Goal: Book appointment/travel/reservation

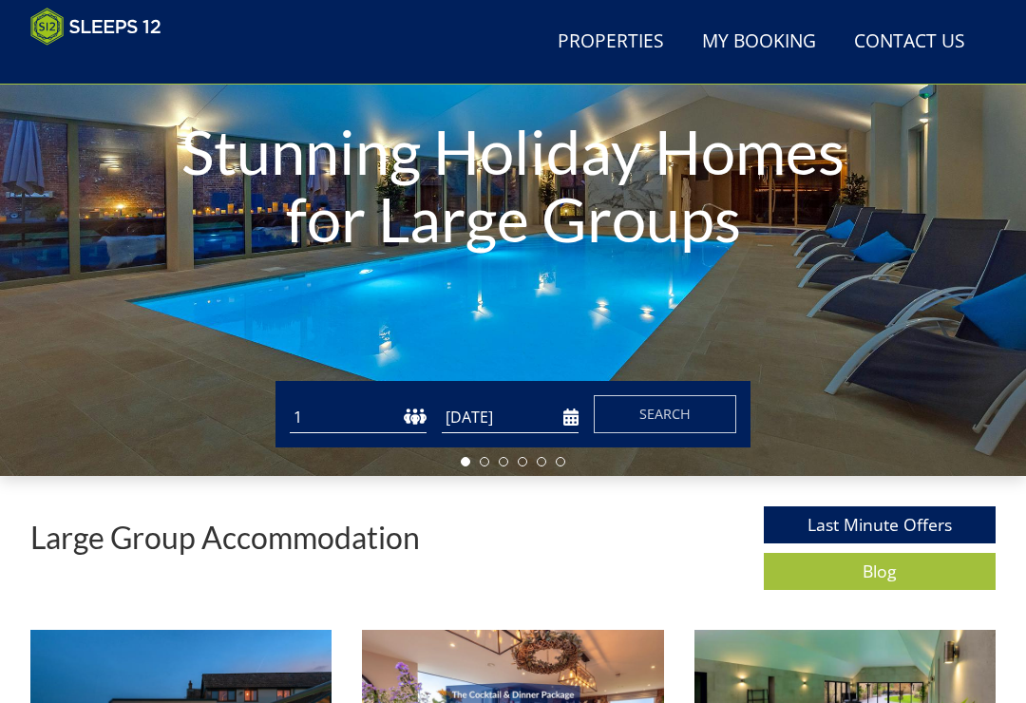
scroll to position [225, 0]
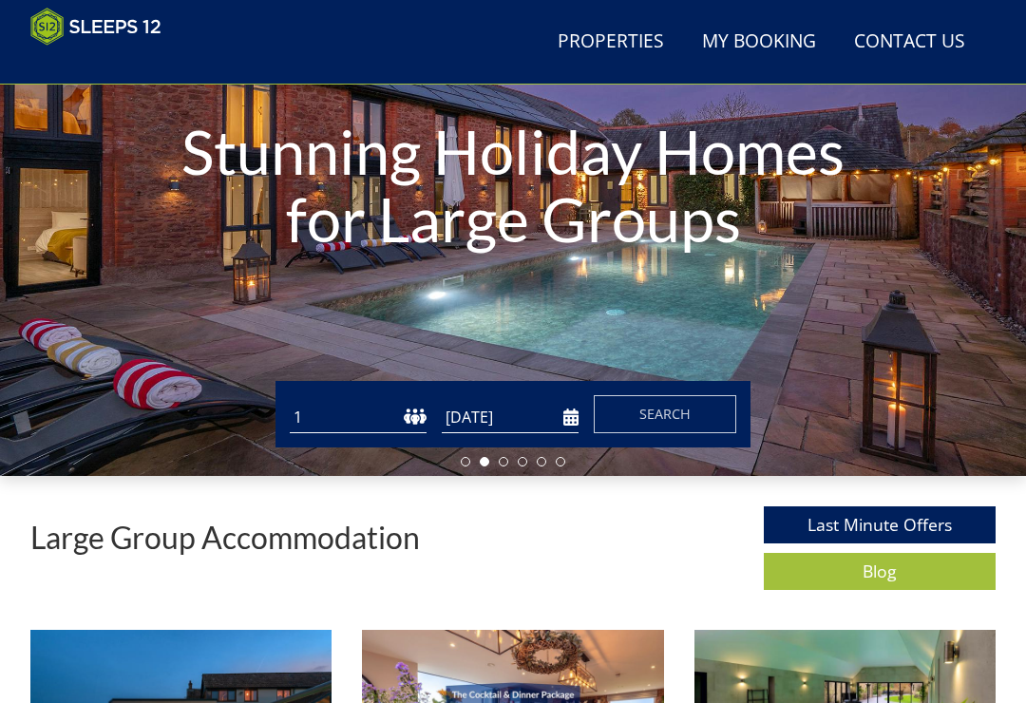
click at [346, 411] on select "1 2 3 4 5 6 7 8 9 10 11 12 13 14 15 16 17 18 19 20 21 22 23 24 25 26 27 28 29 3…" at bounding box center [358, 417] width 137 height 31
select select "10"
click at [557, 415] on input "[DATE]" at bounding box center [510, 417] width 137 height 31
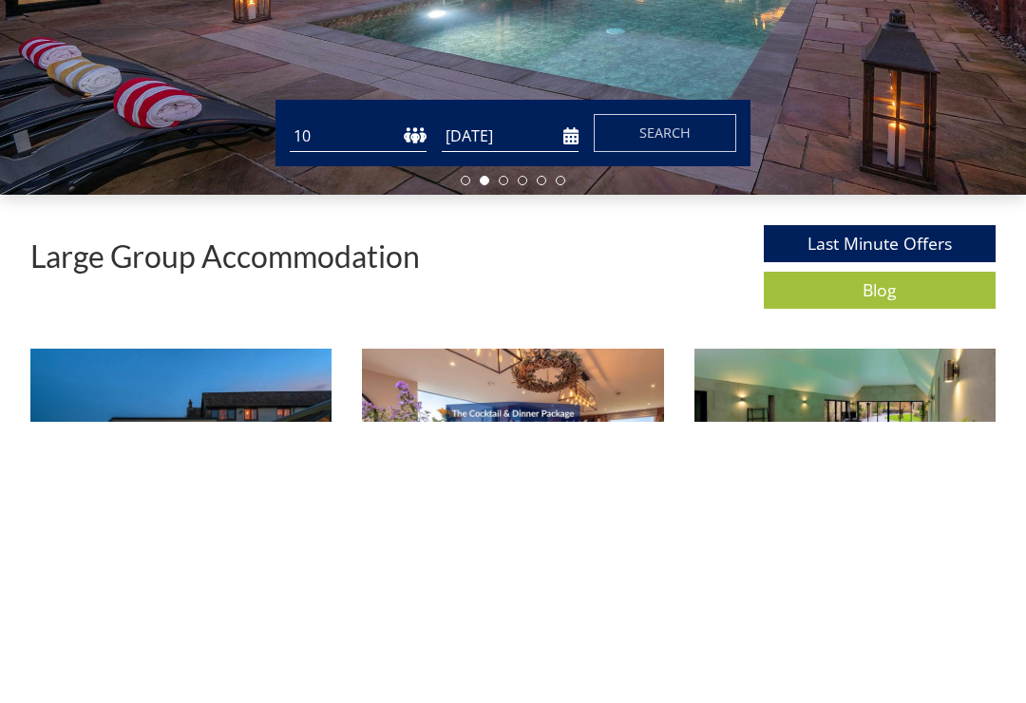
scroll to position [506, 0]
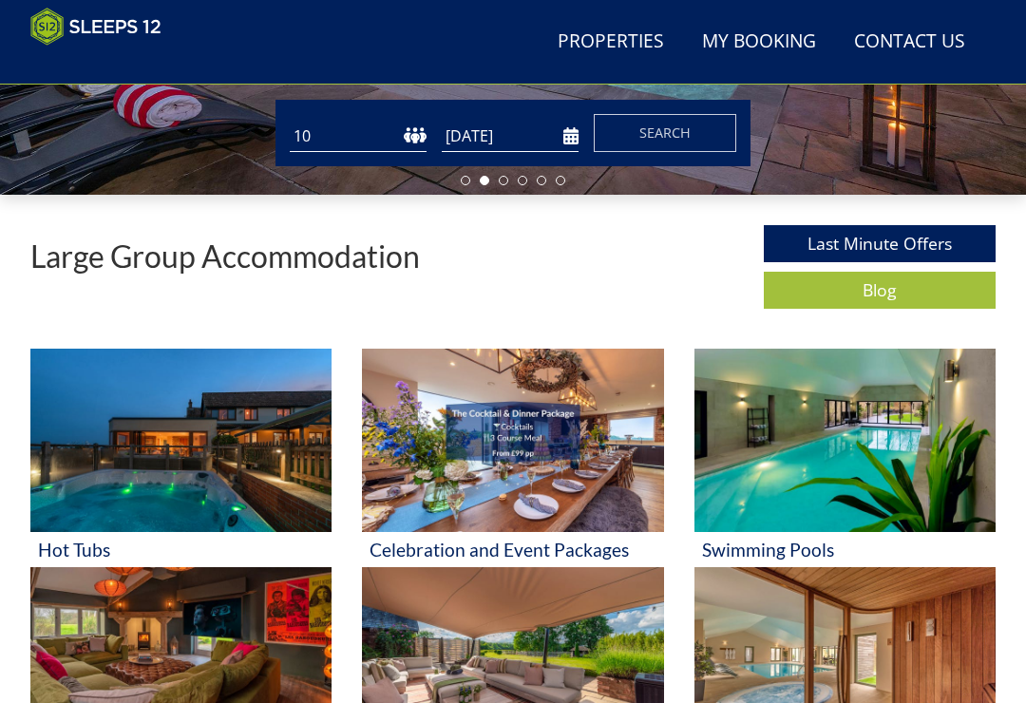
click at [642, 308] on div "Large Group Accommodation Last Minute Offers Blog" at bounding box center [512, 271] width 965 height 93
click at [564, 132] on input "[DATE]" at bounding box center [510, 136] width 137 height 31
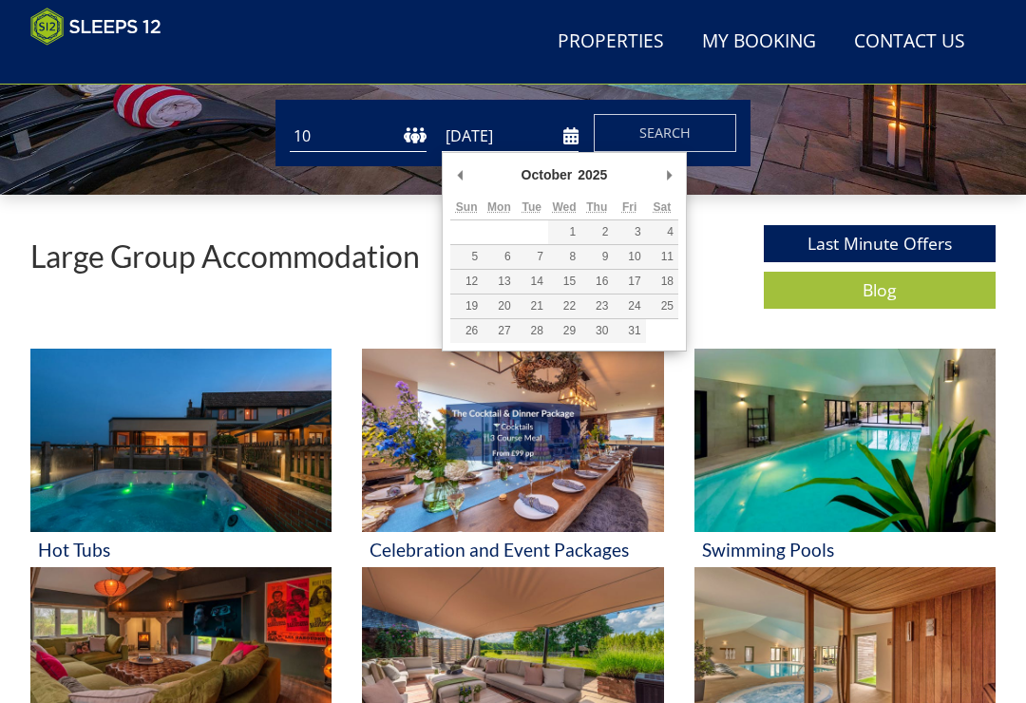
type input "[DATE]"
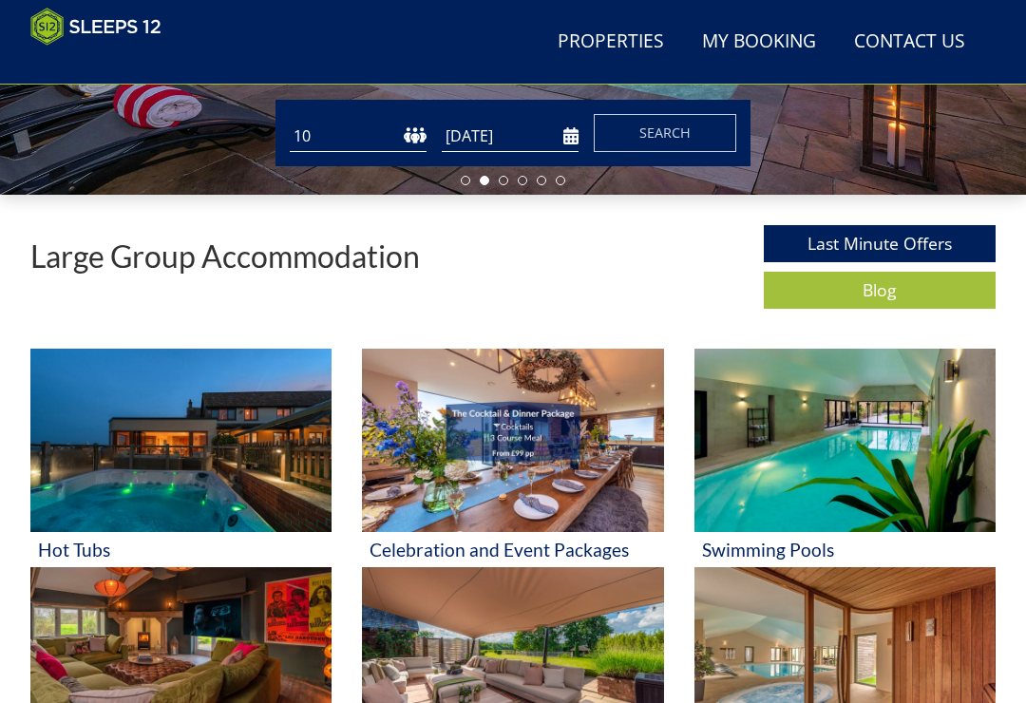
click at [573, 136] on input "[DATE]" at bounding box center [510, 136] width 137 height 31
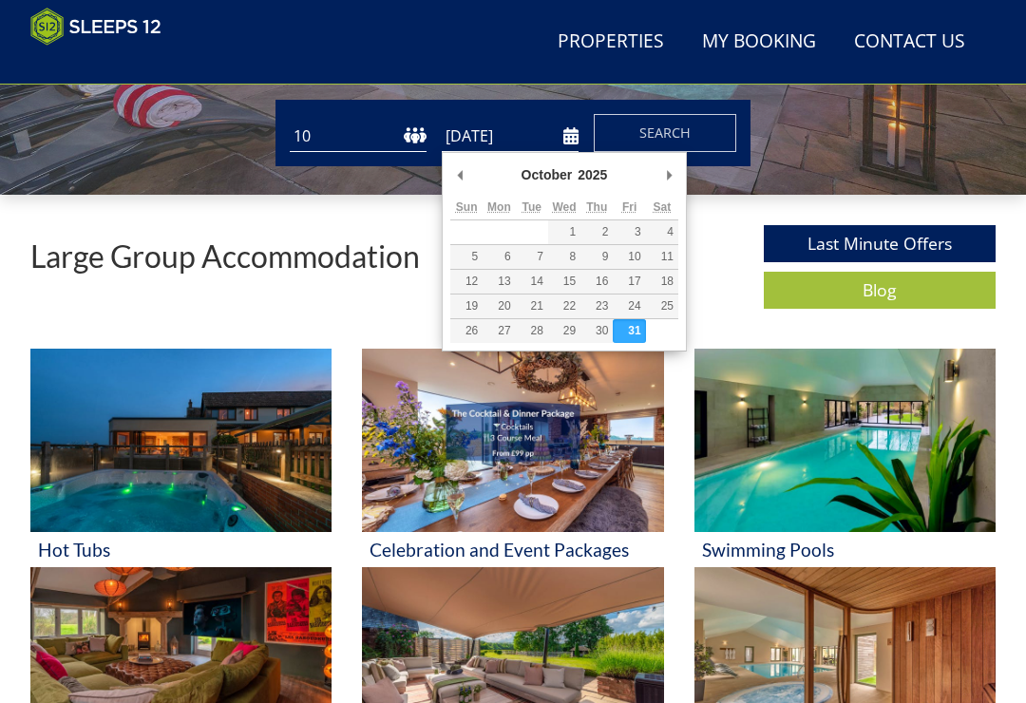
click at [721, 227] on div "Large Group Accommodation Last Minute Offers Blog" at bounding box center [512, 271] width 965 height 93
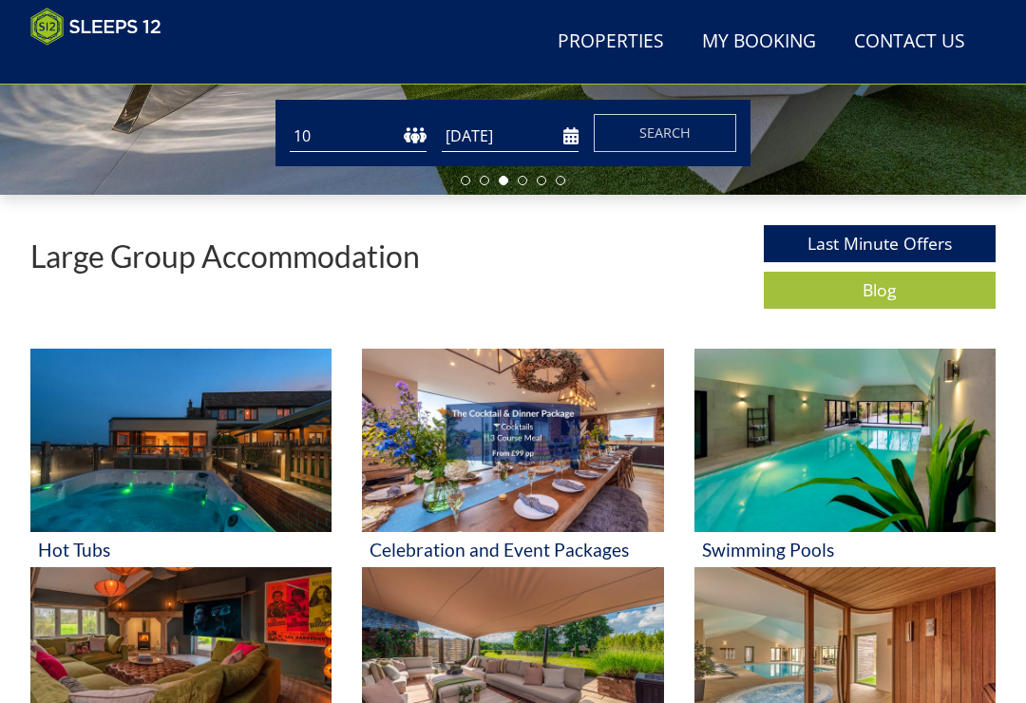
click at [687, 131] on span "Search" at bounding box center [664, 132] width 51 height 18
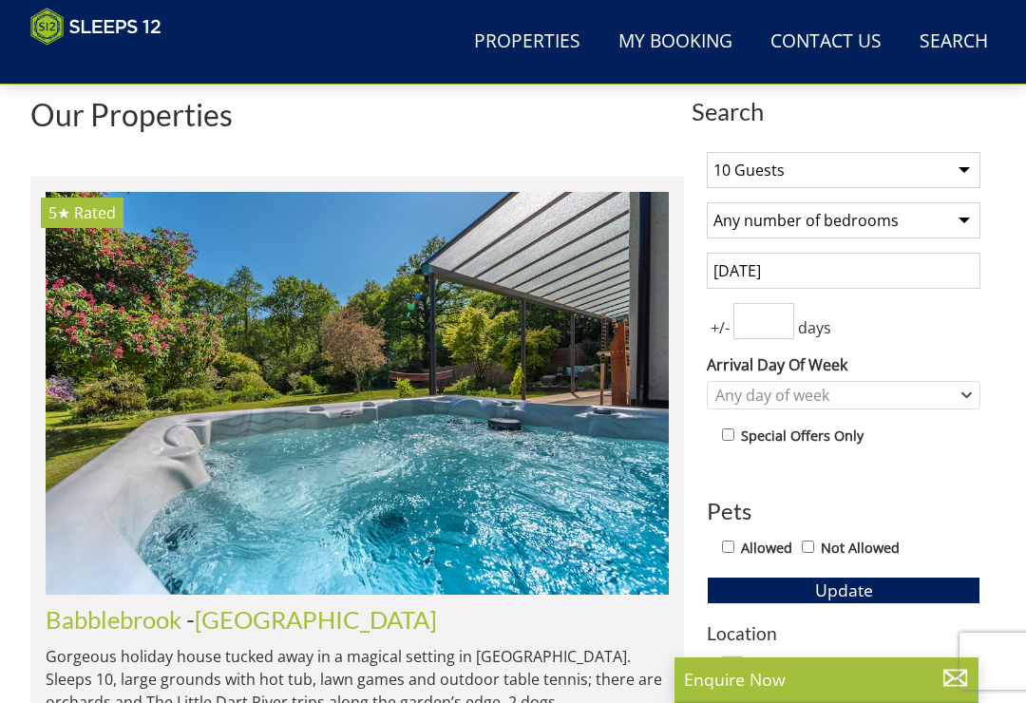
scroll to position [618, 0]
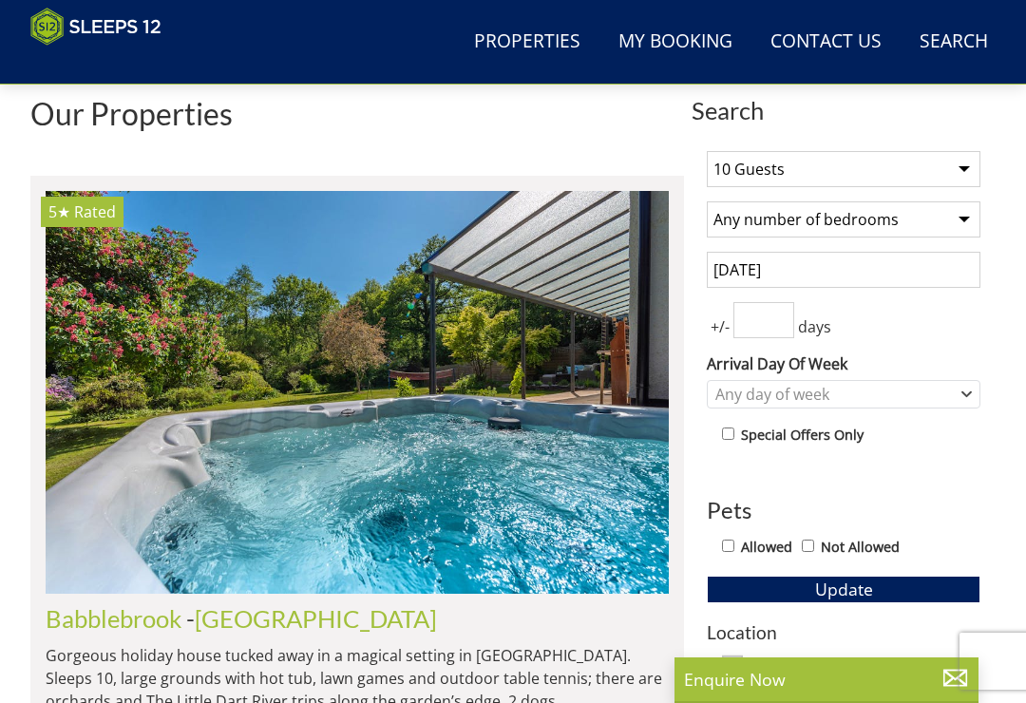
click at [778, 316] on input "number" at bounding box center [763, 320] width 61 height 36
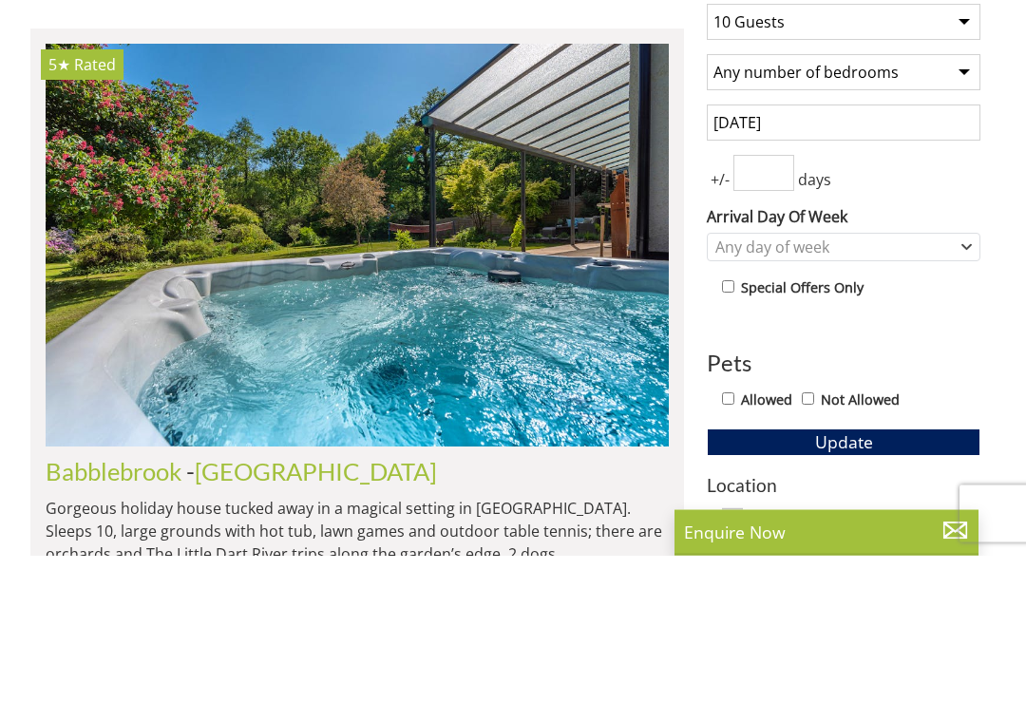
type input "3"
click at [952, 385] on div "Any day of week" at bounding box center [833, 395] width 246 height 21
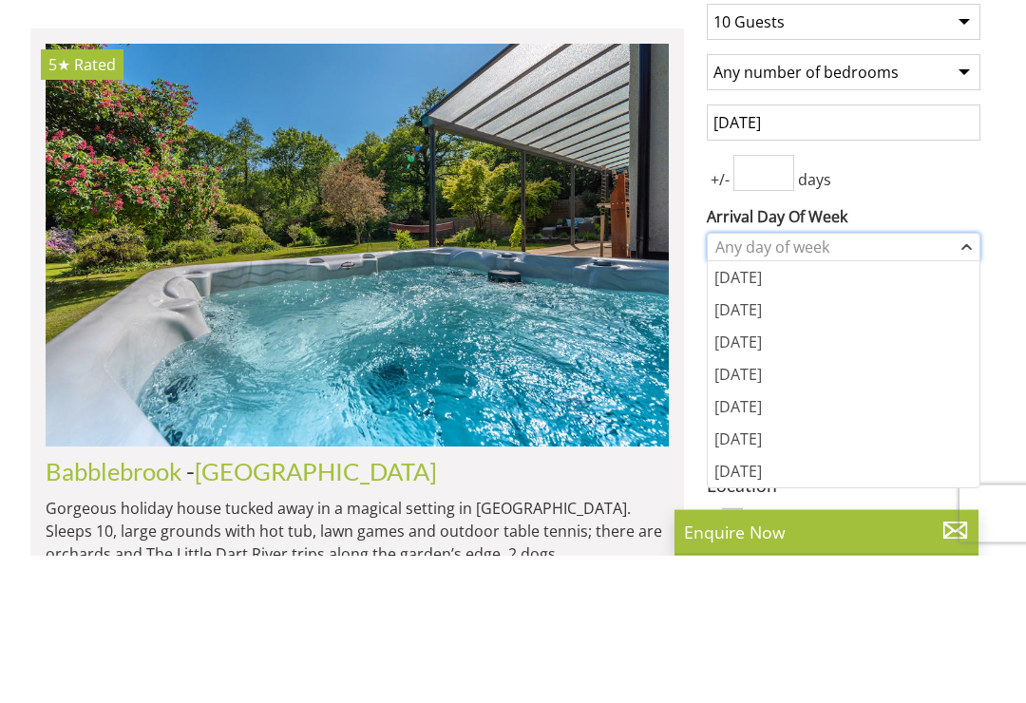
scroll to position [766, 0]
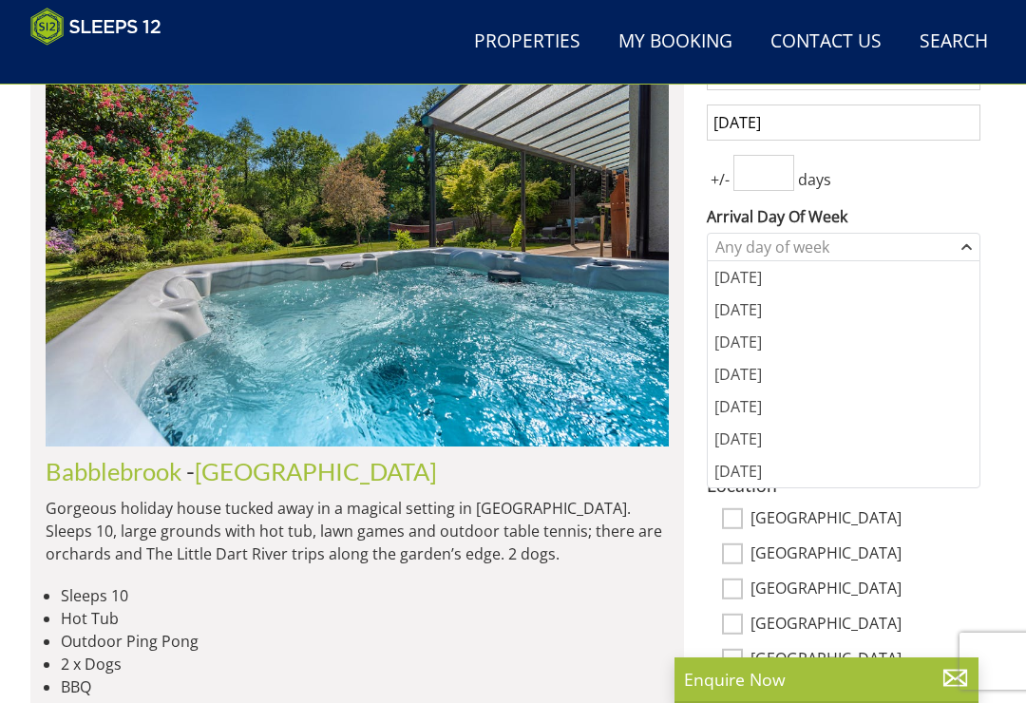
click at [751, 402] on div "[DATE]" at bounding box center [843, 406] width 272 height 32
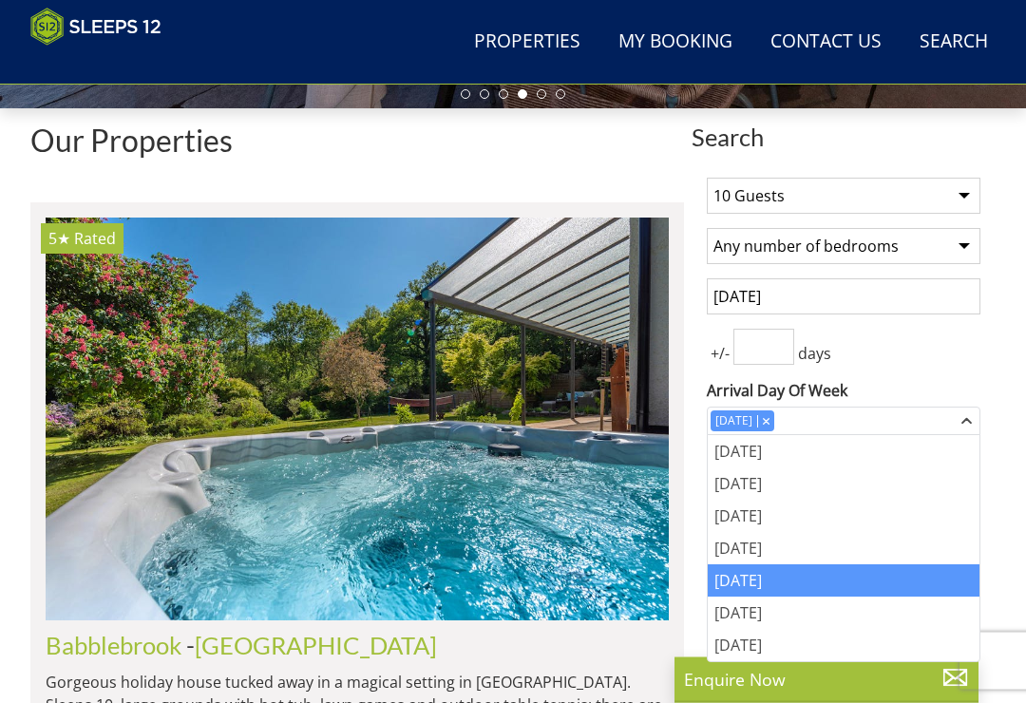
click at [952, 249] on select "Any number of bedrooms 4 Bedrooms 5 Bedrooms 6 Bedrooms 7 Bedrooms 8 Bedrooms 9…" at bounding box center [842, 247] width 273 height 36
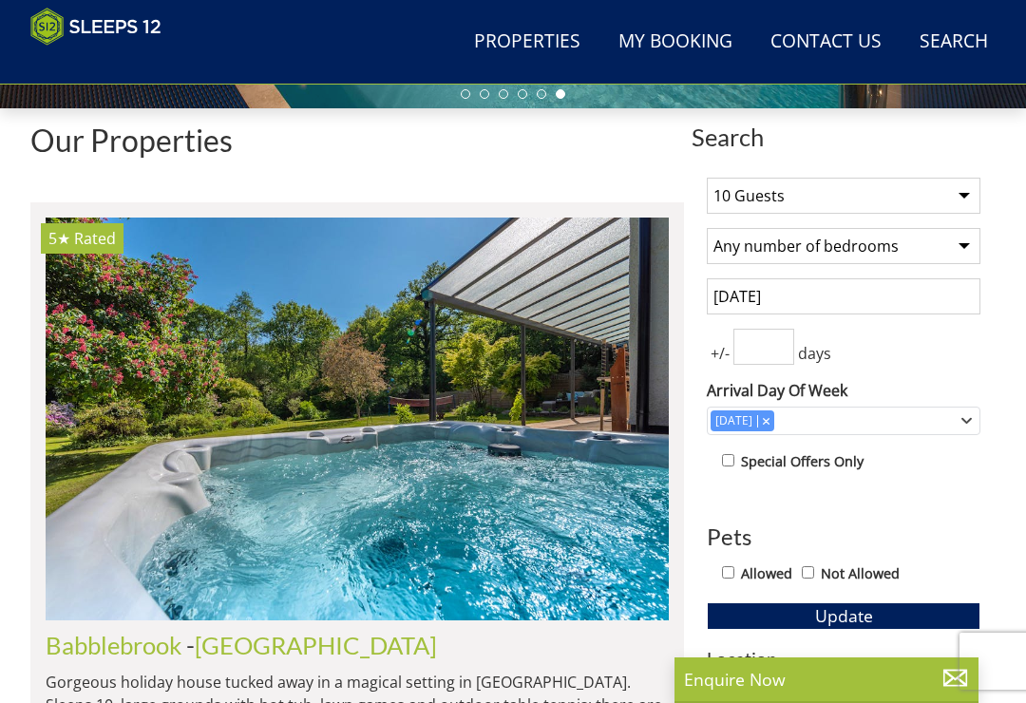
select select "5"
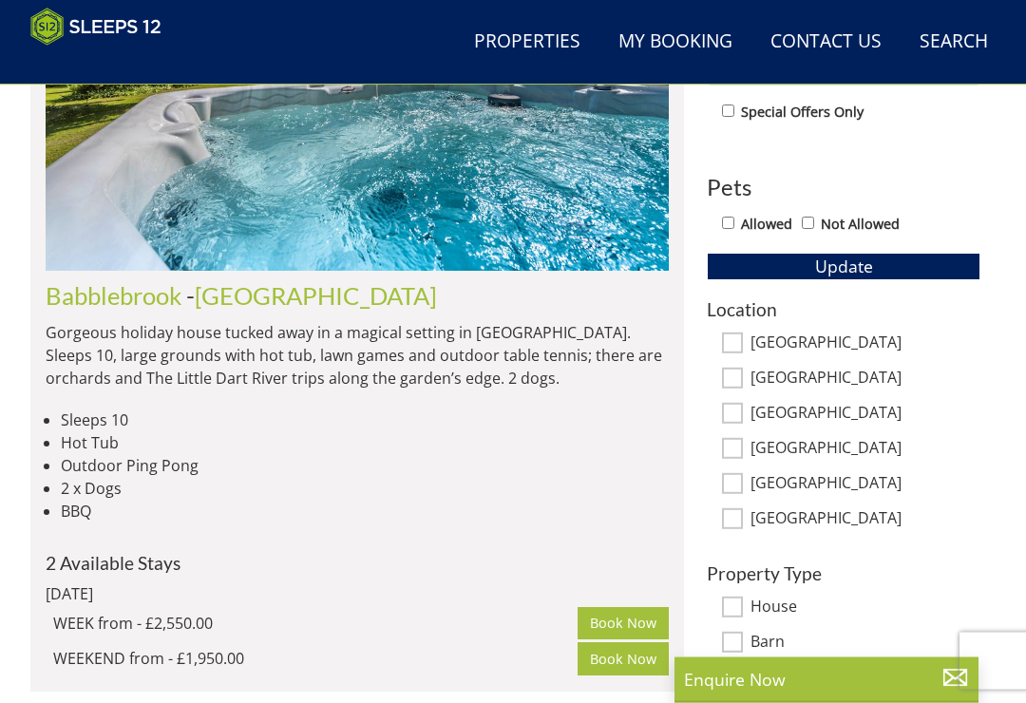
scroll to position [942, 0]
click at [732, 413] on input "[GEOGRAPHIC_DATA]" at bounding box center [732, 413] width 21 height 21
checkbox input "true"
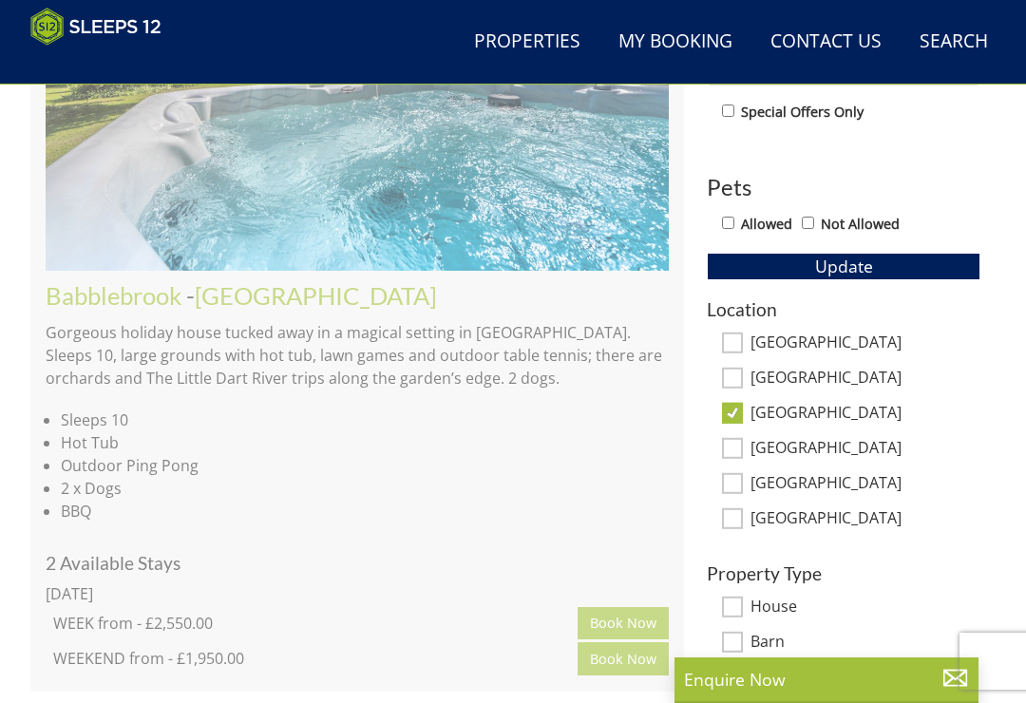
click at [740, 369] on input "[GEOGRAPHIC_DATA]" at bounding box center [732, 377] width 21 height 21
checkbox input "true"
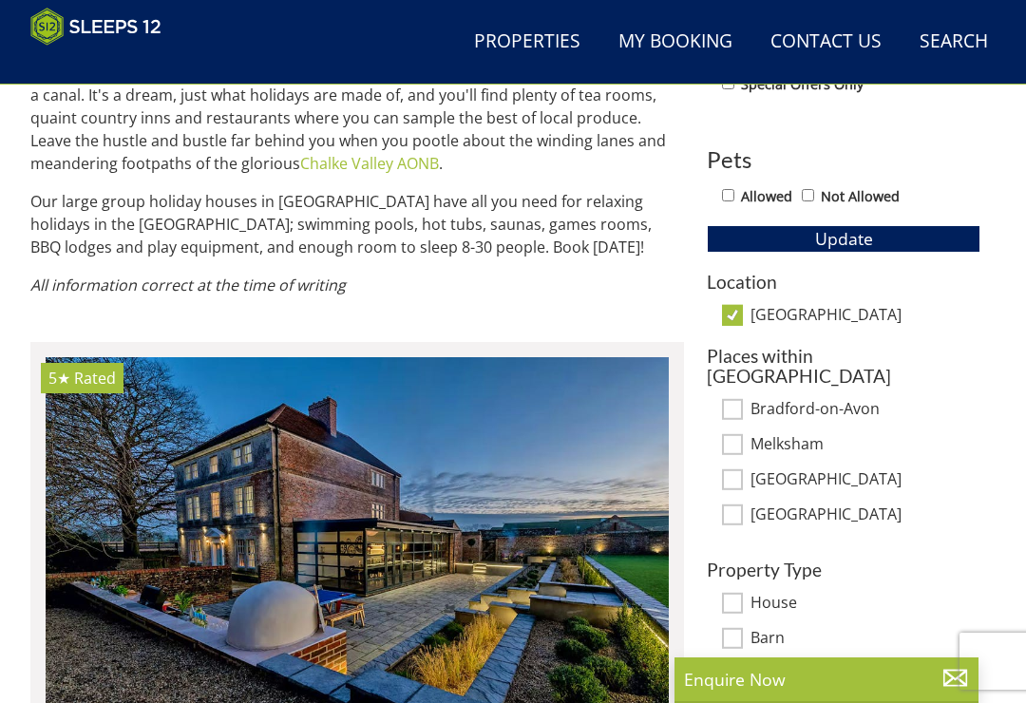
scroll to position [965, 0]
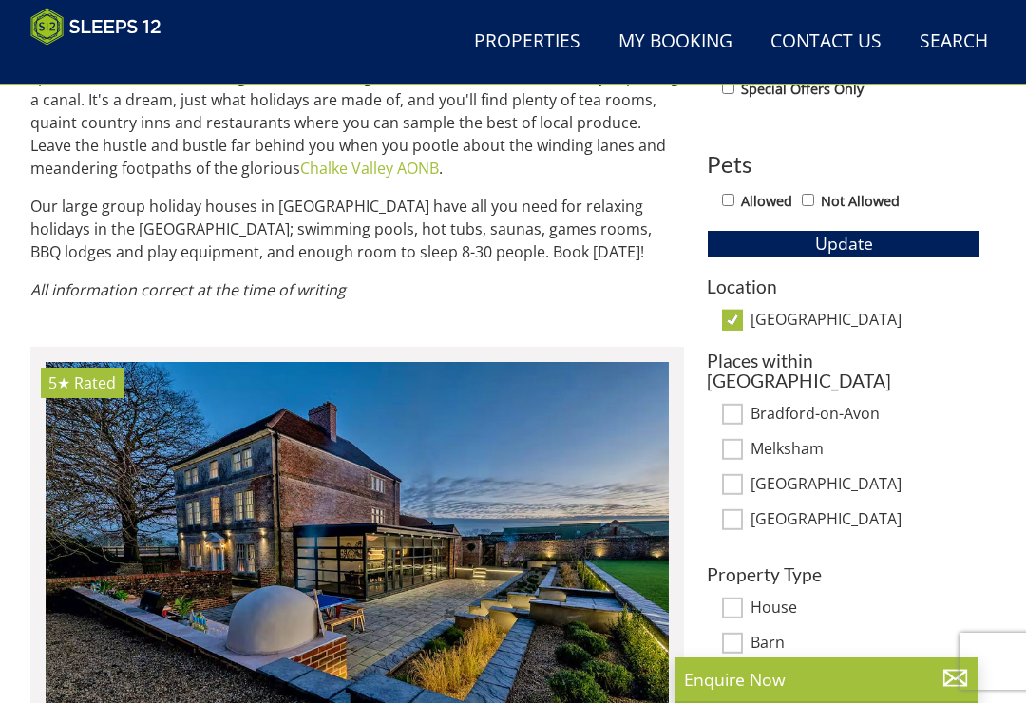
click at [740, 311] on input "[GEOGRAPHIC_DATA]" at bounding box center [732, 320] width 21 height 21
checkbox input "false"
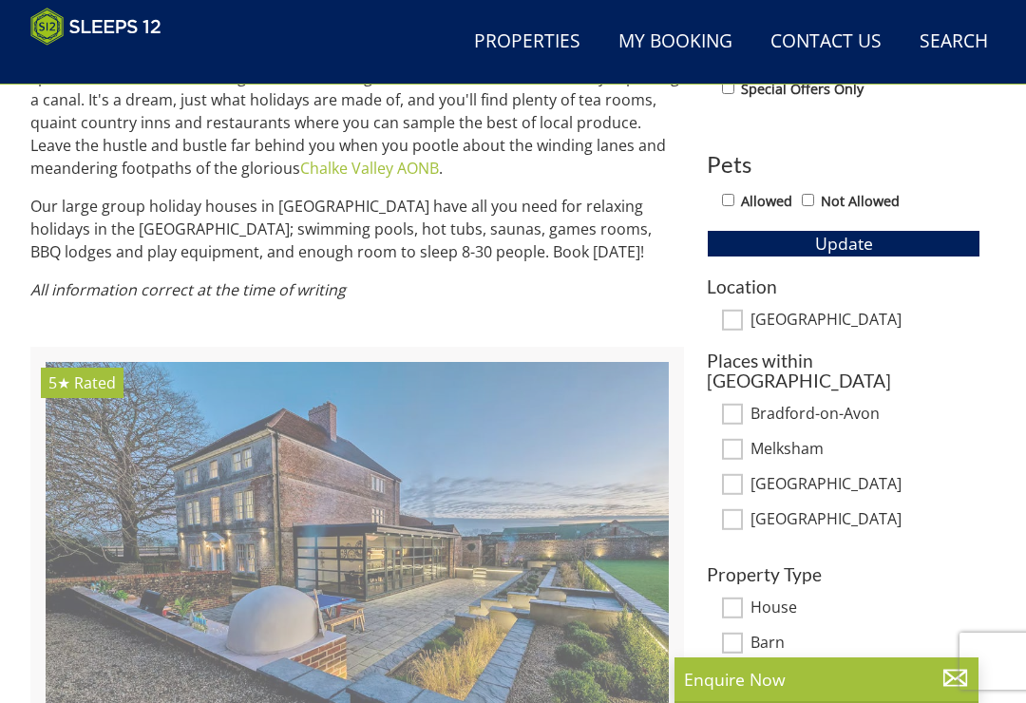
click at [751, 283] on h3 "Location" at bounding box center [842, 286] width 273 height 20
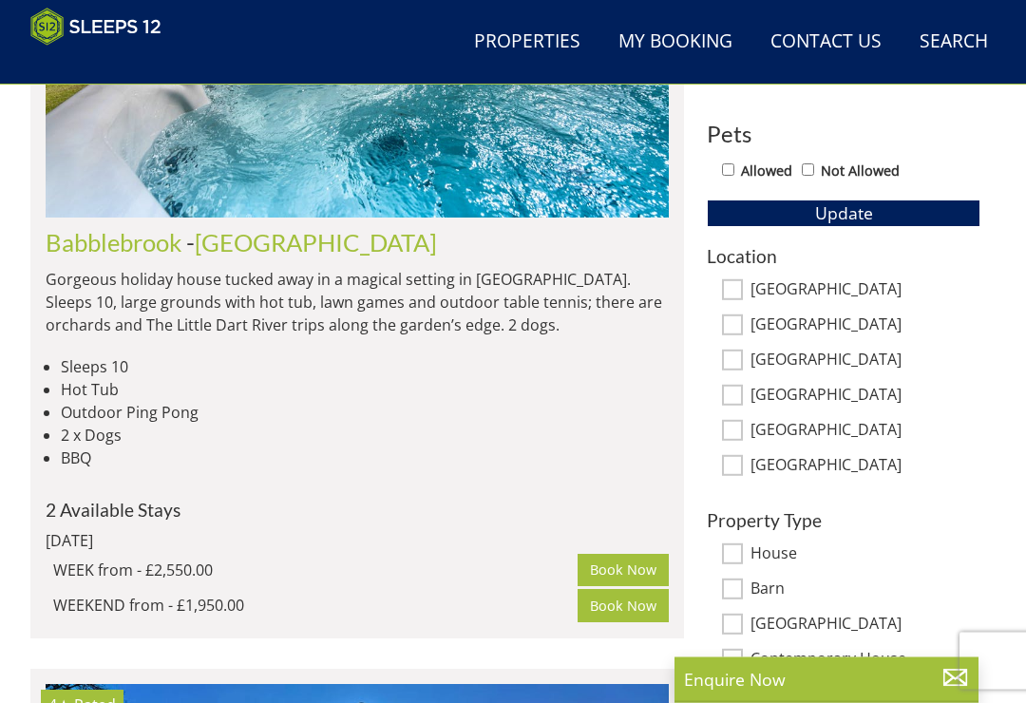
scroll to position [995, 0]
click at [733, 318] on input "[GEOGRAPHIC_DATA]" at bounding box center [732, 324] width 21 height 21
checkbox input "true"
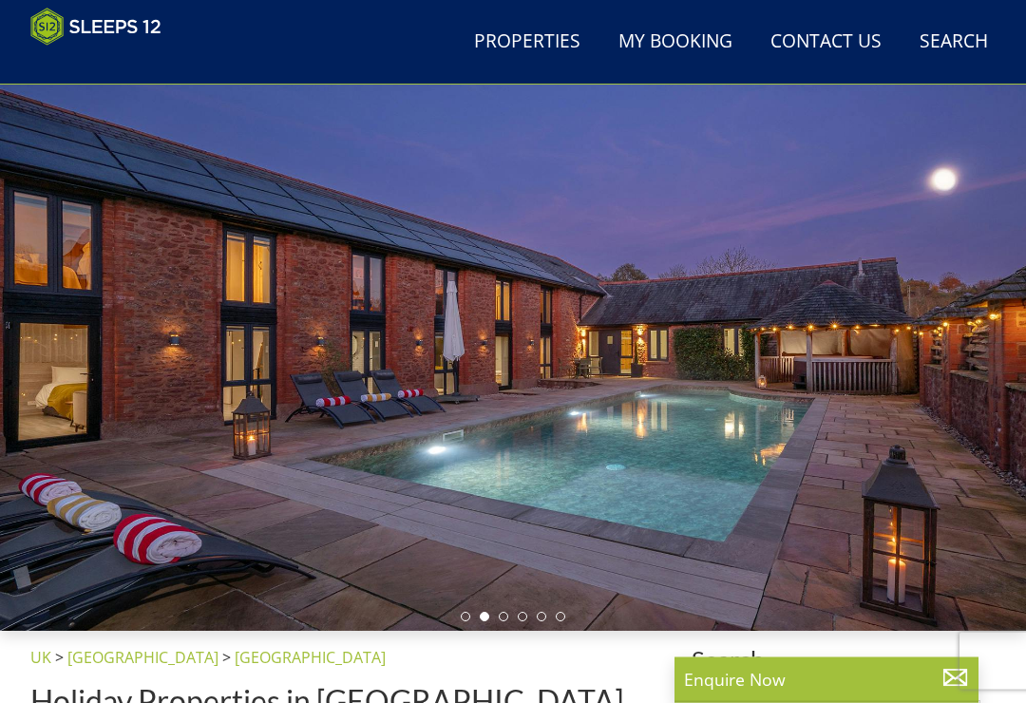
scroll to position [0, 0]
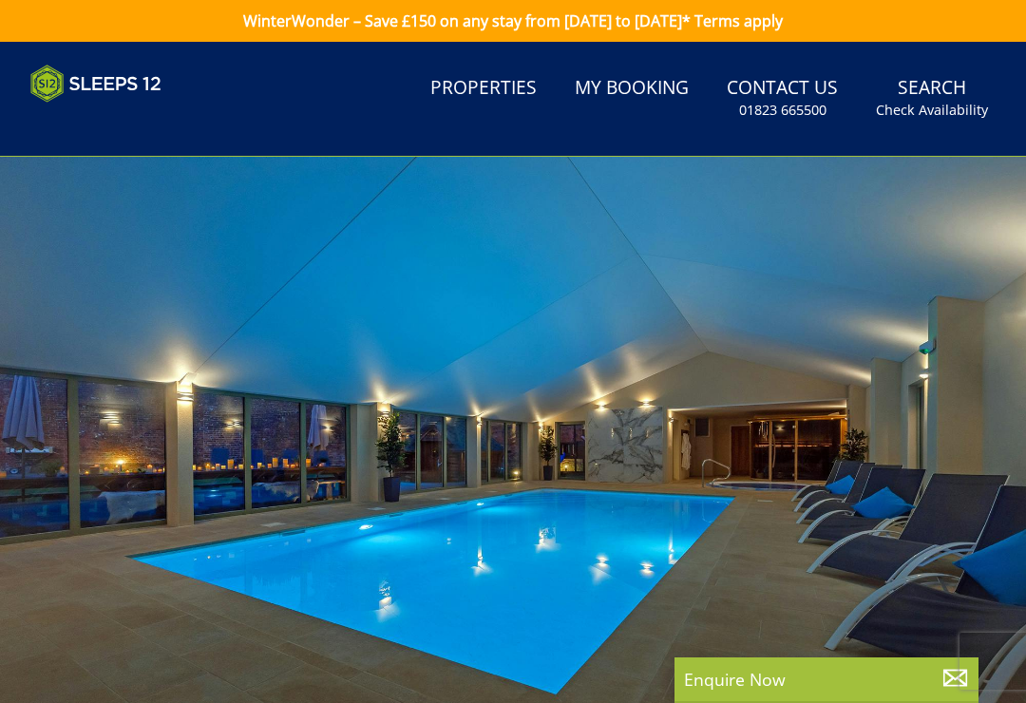
click at [967, 112] on small "Check Availability" at bounding box center [931, 110] width 112 height 19
